Goal: Transaction & Acquisition: Purchase product/service

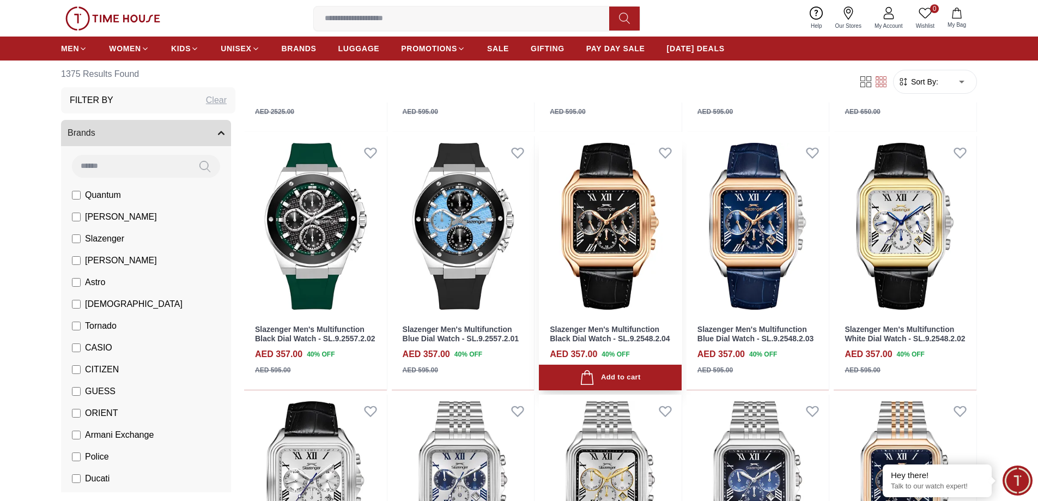
scroll to position [381, 0]
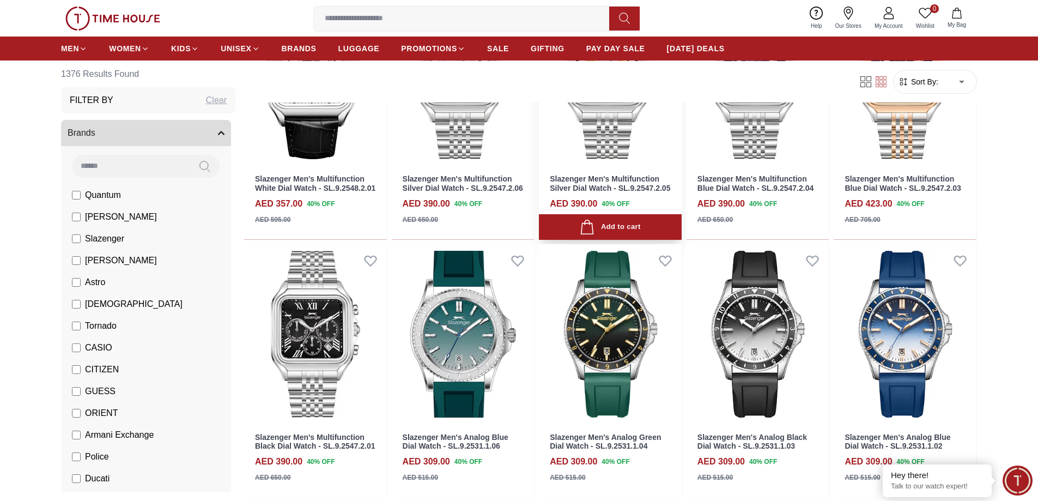
scroll to position [981, 0]
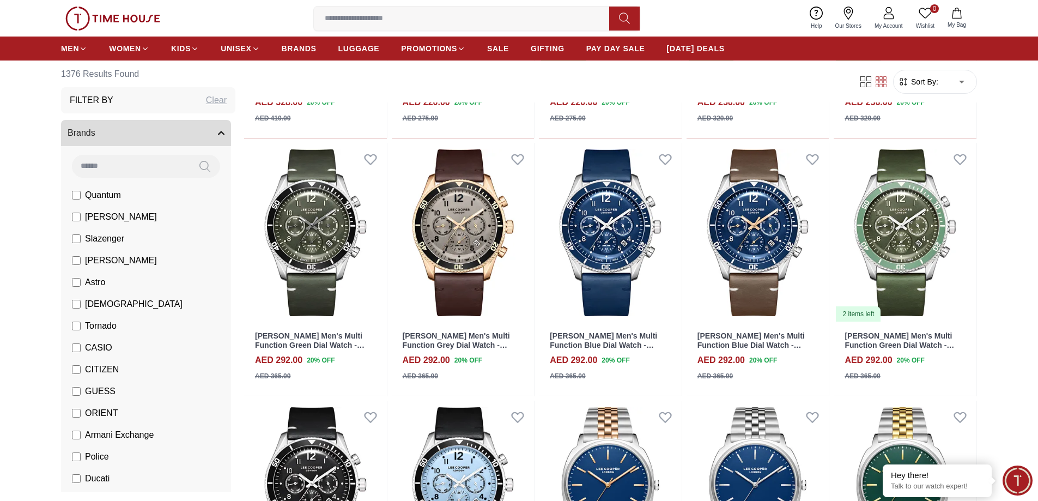
scroll to position [2615, 0]
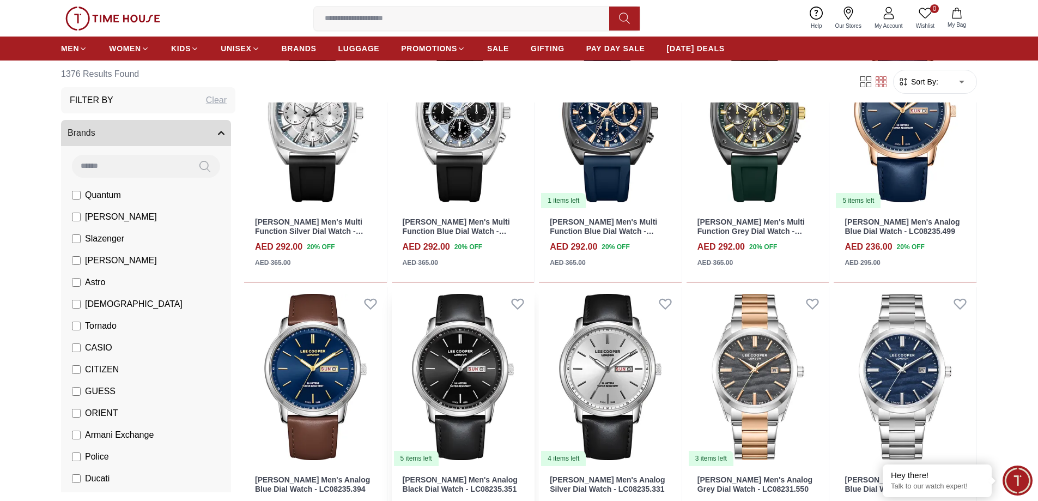
scroll to position [3859, 0]
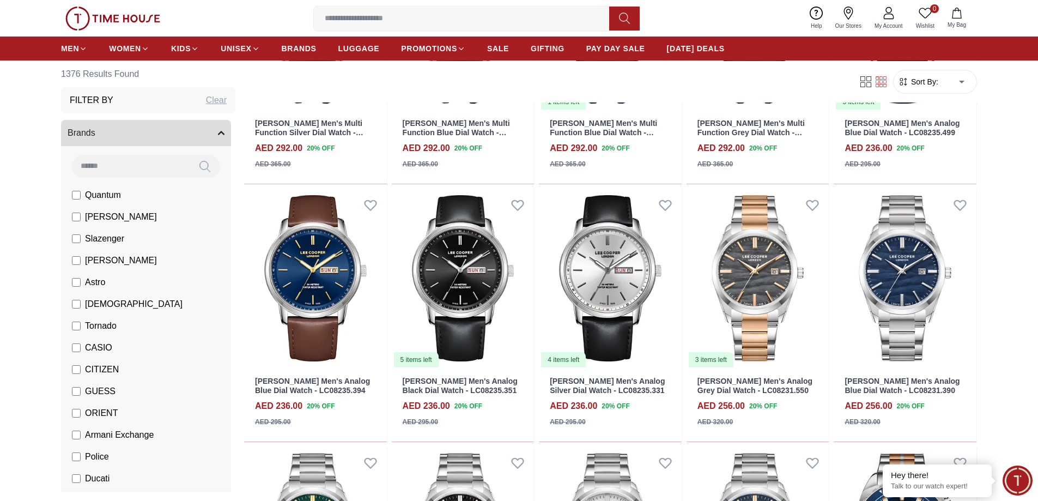
scroll to position [4242, 0]
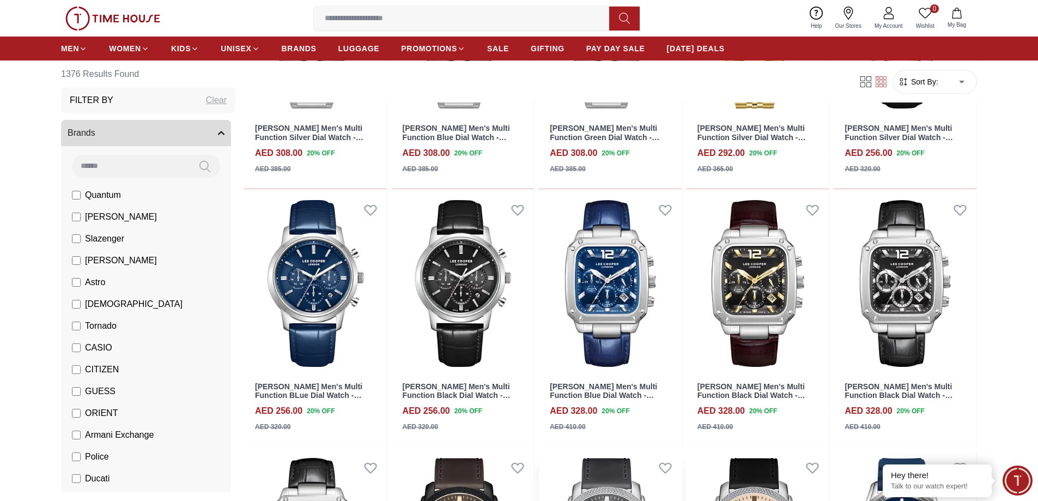
scroll to position [5838, 0]
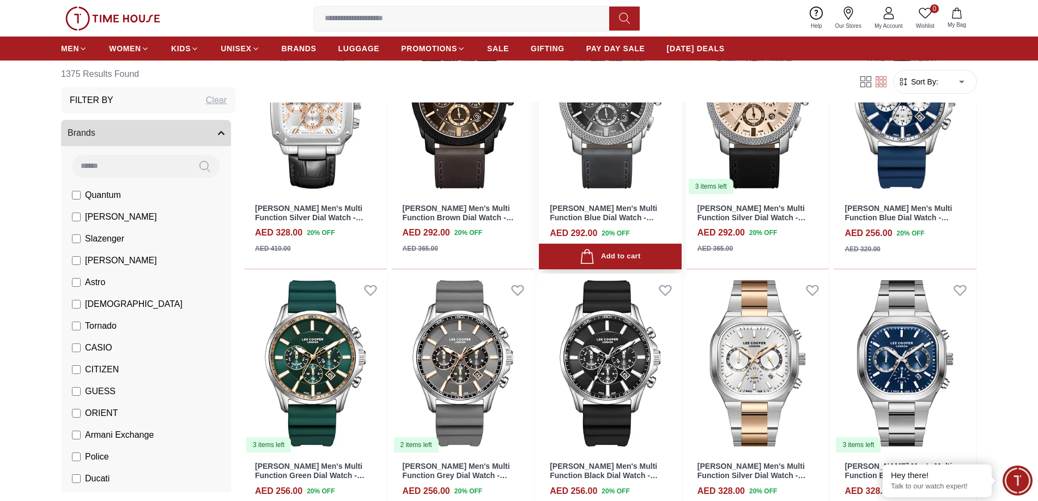
scroll to position [6313, 0]
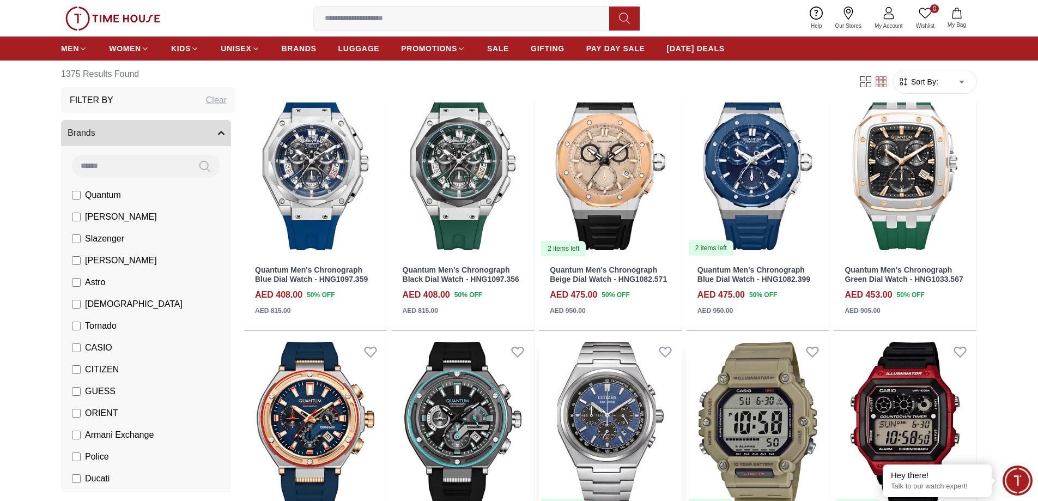
scroll to position [7955, 0]
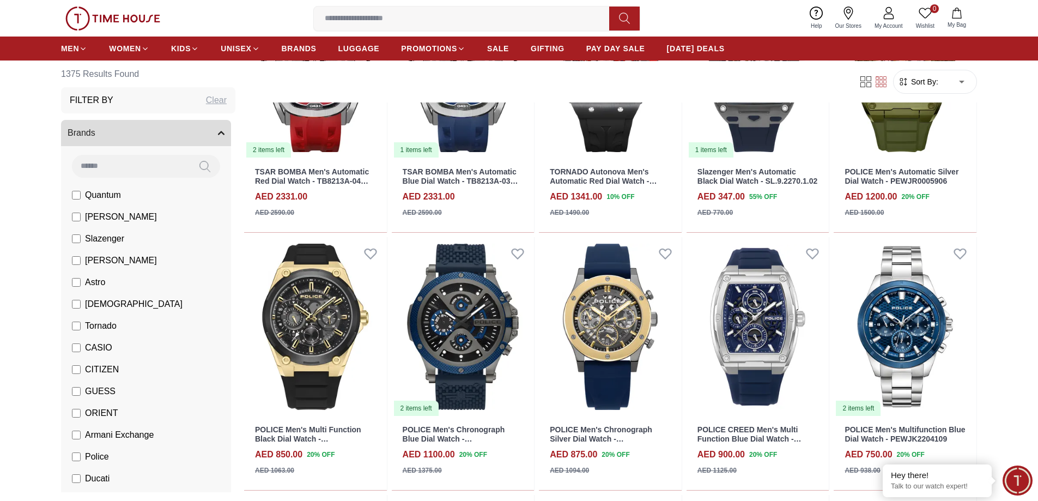
scroll to position [8928, 0]
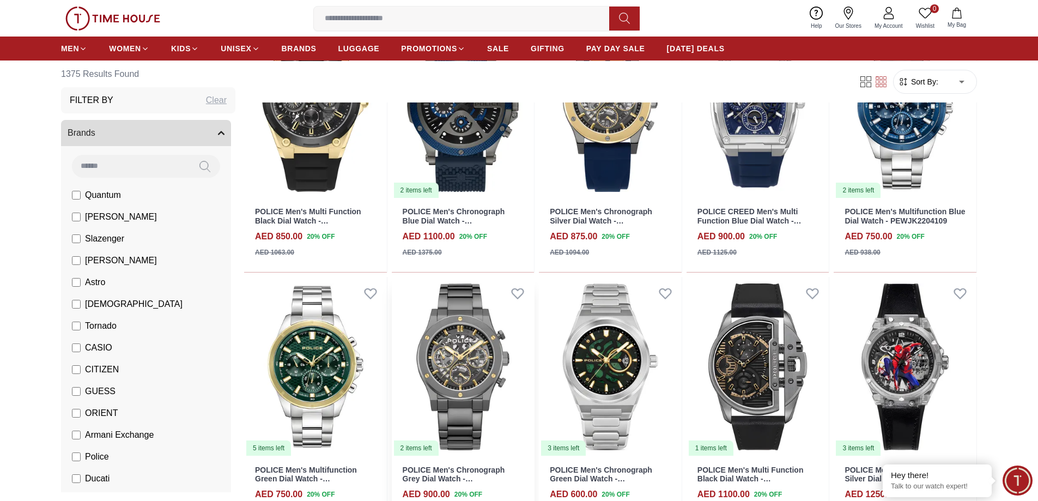
drag, startPoint x: 434, startPoint y: 500, endPoint x: 398, endPoint y: 483, distance: 40.2
click at [395, 487] on div "POLICE Men's Chronograph Grey Dial Watch - PEWJK0006407 AED 900.00 20 % OFF AED…" at bounding box center [463, 494] width 143 height 74
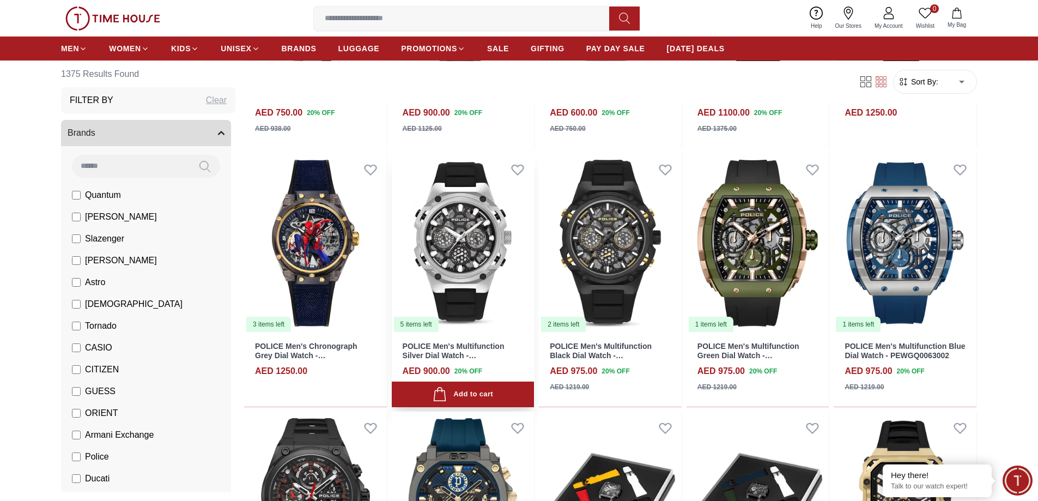
scroll to position [9528, 0]
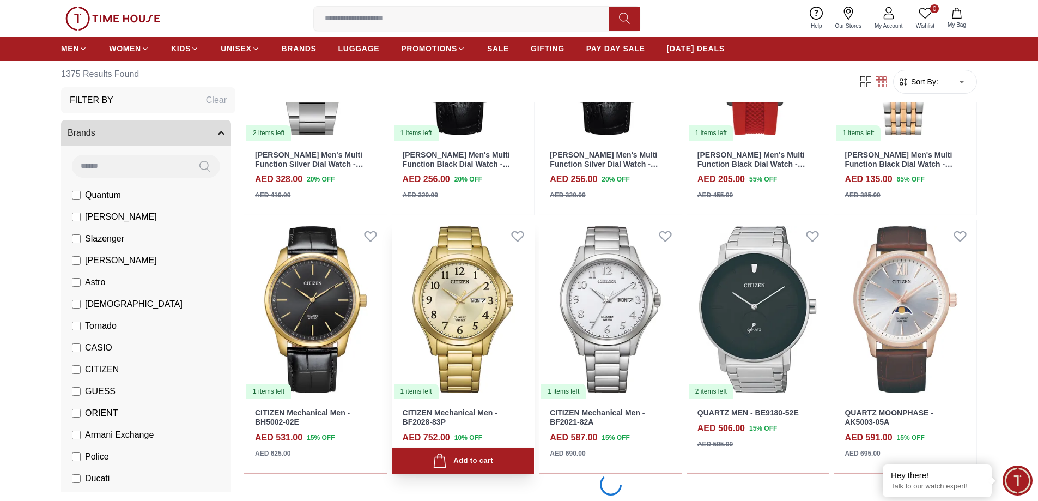
scroll to position [11108, 0]
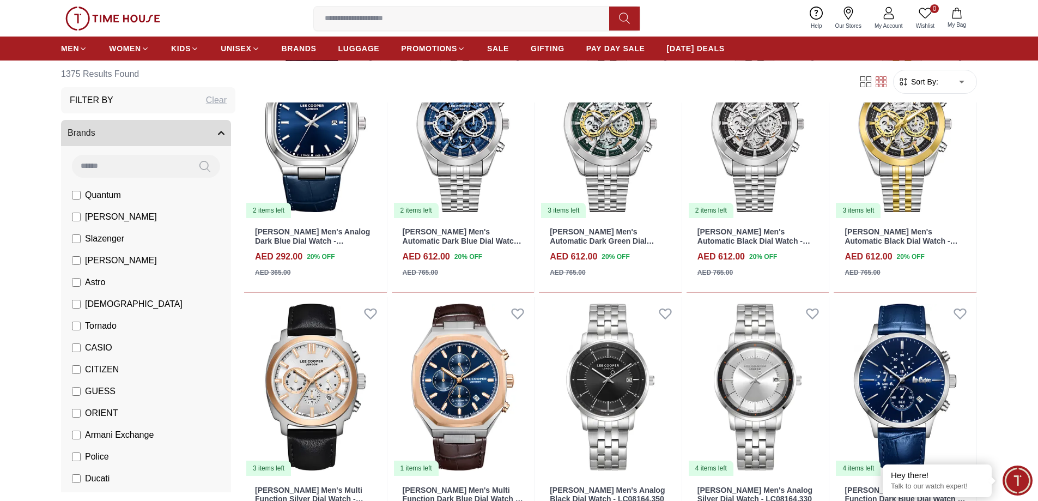
scroll to position [13178, 0]
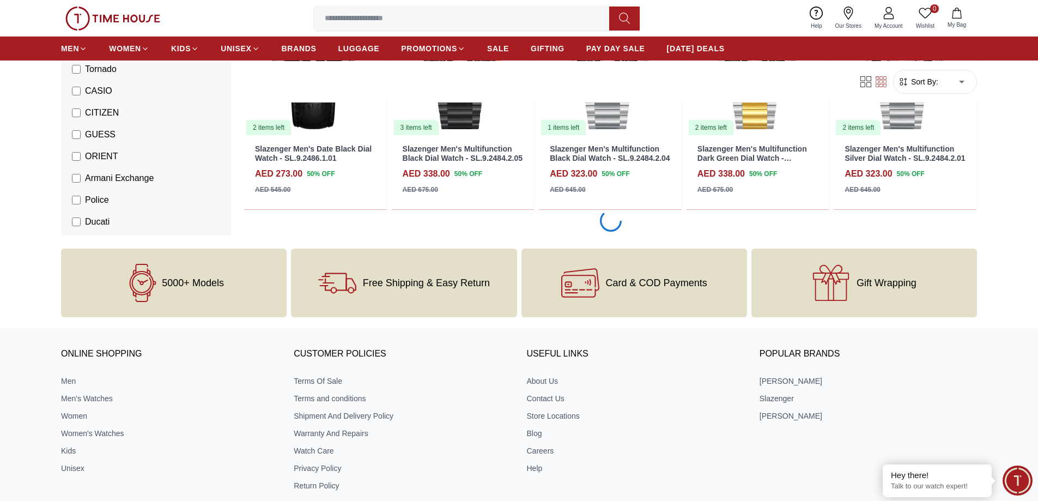
scroll to position [15589, 0]
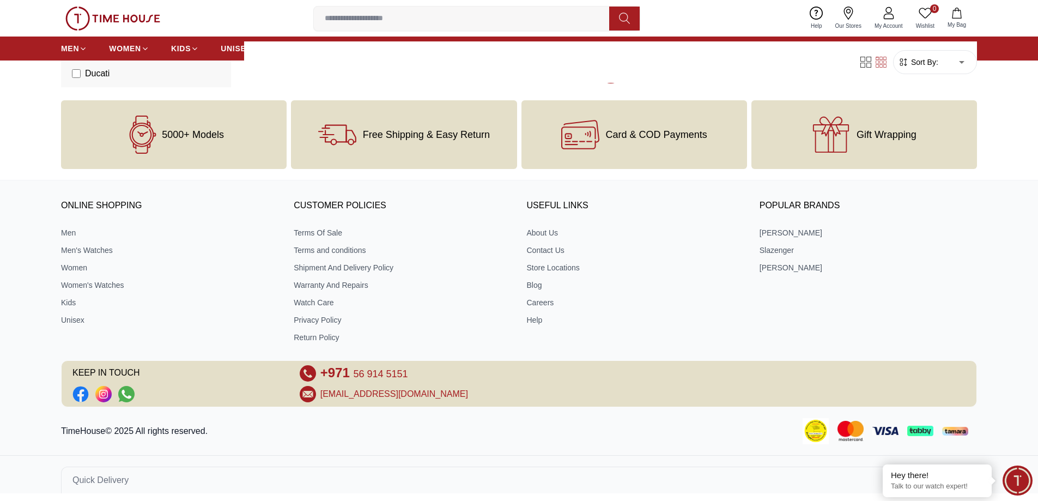
scroll to position [15427, 0]
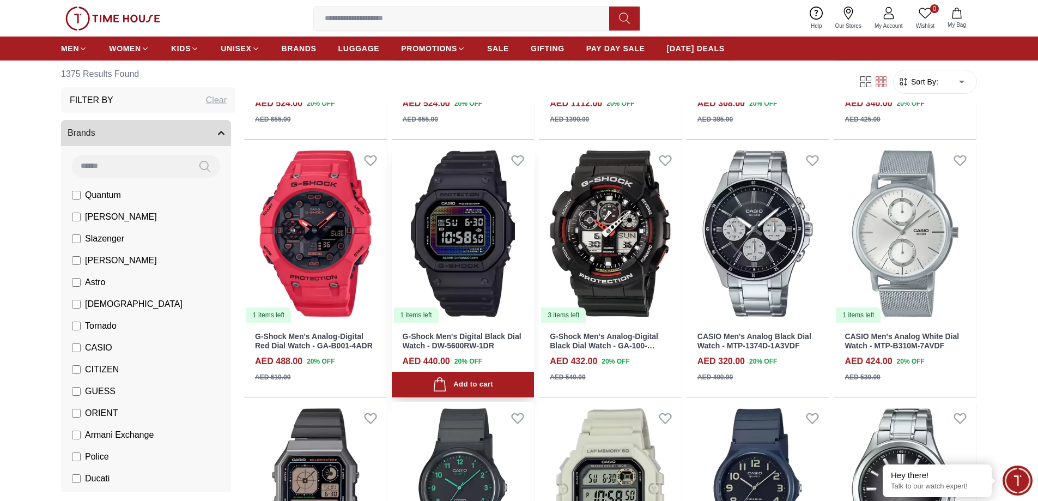
scroll to position [17061, 0]
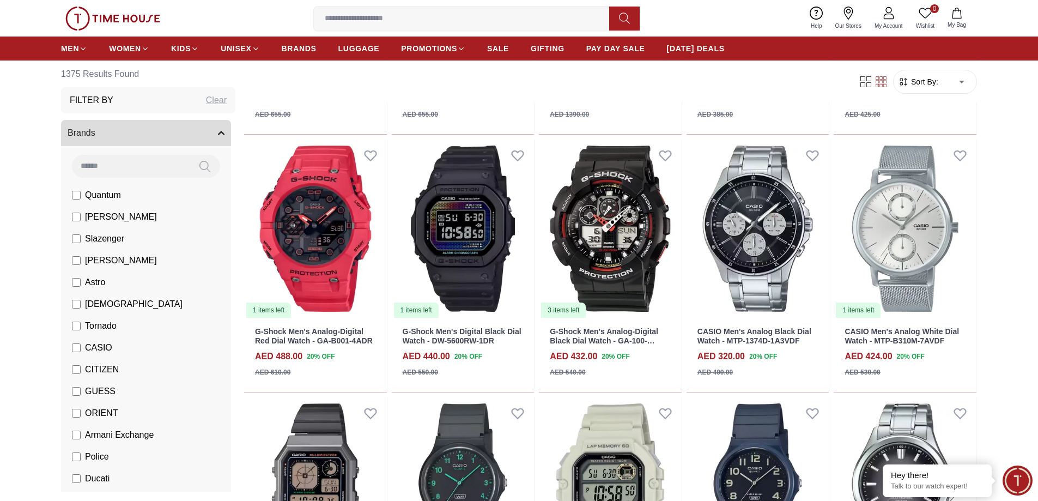
click at [923, 14] on icon at bounding box center [925, 13] width 13 height 13
